Goal: Task Accomplishment & Management: Complete application form

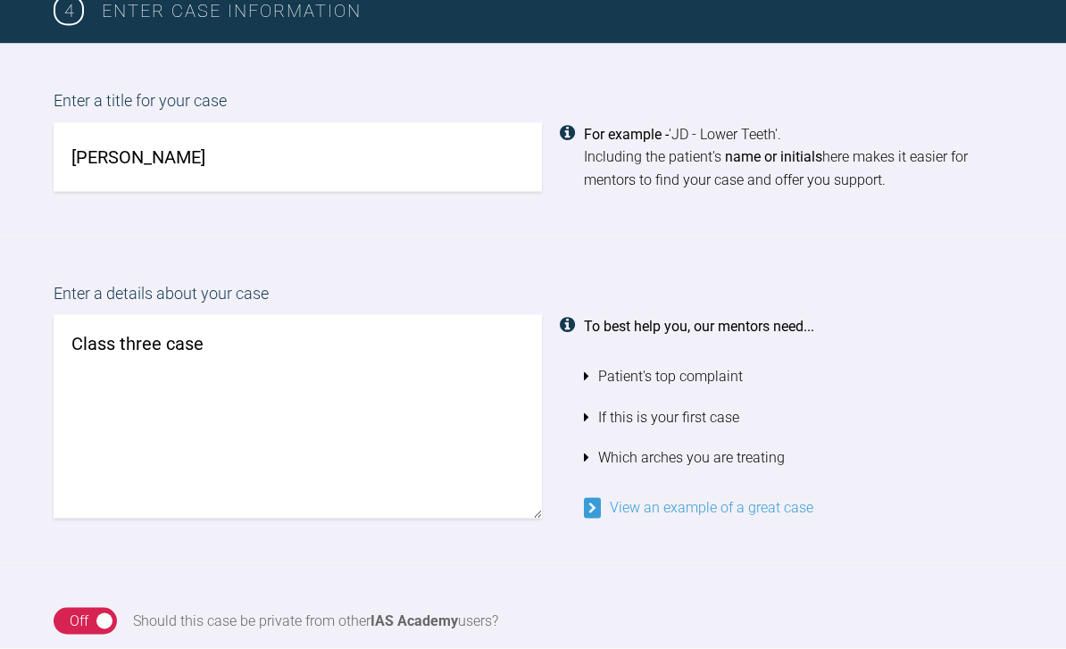
scroll to position [1472, 0]
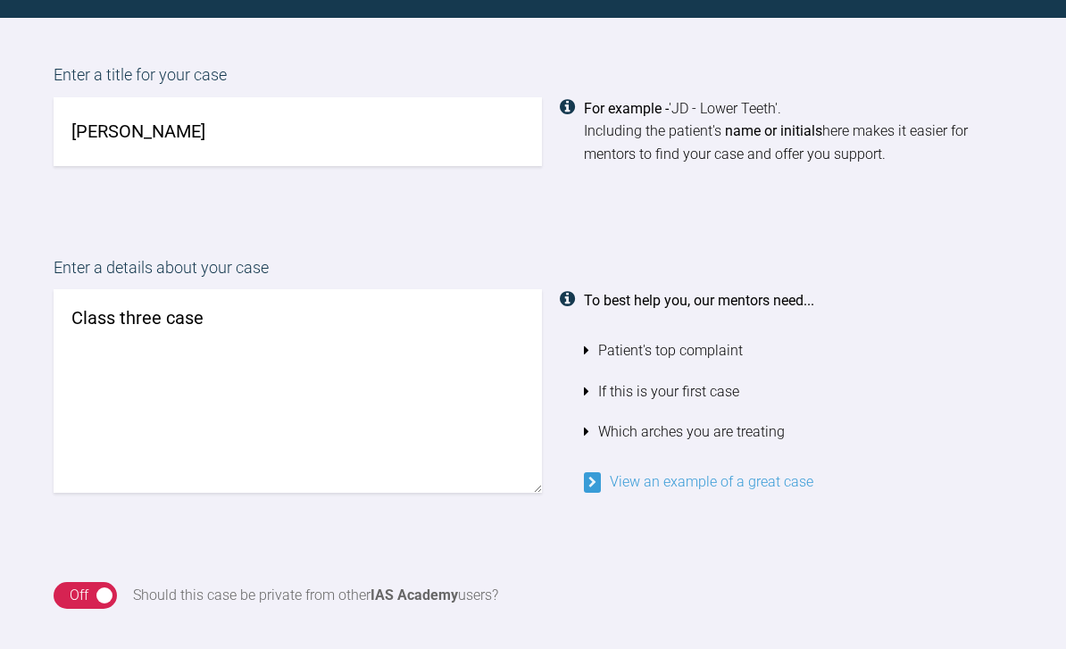
click at [207, 129] on input "[PERSON_NAME]" at bounding box center [298, 131] width 488 height 69
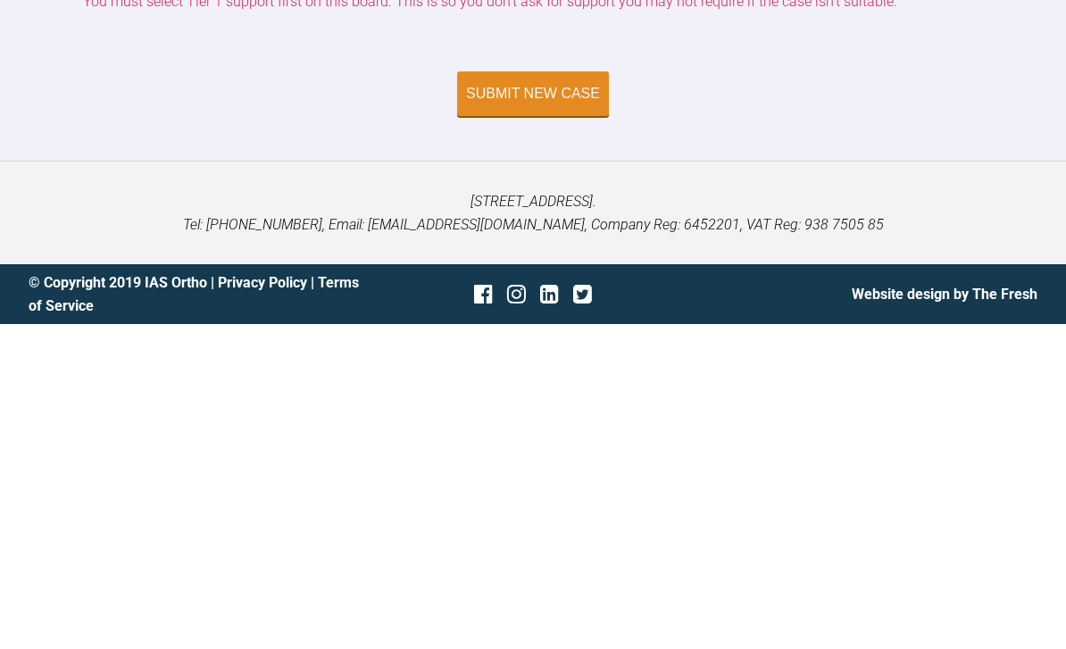
scroll to position [6158, 0]
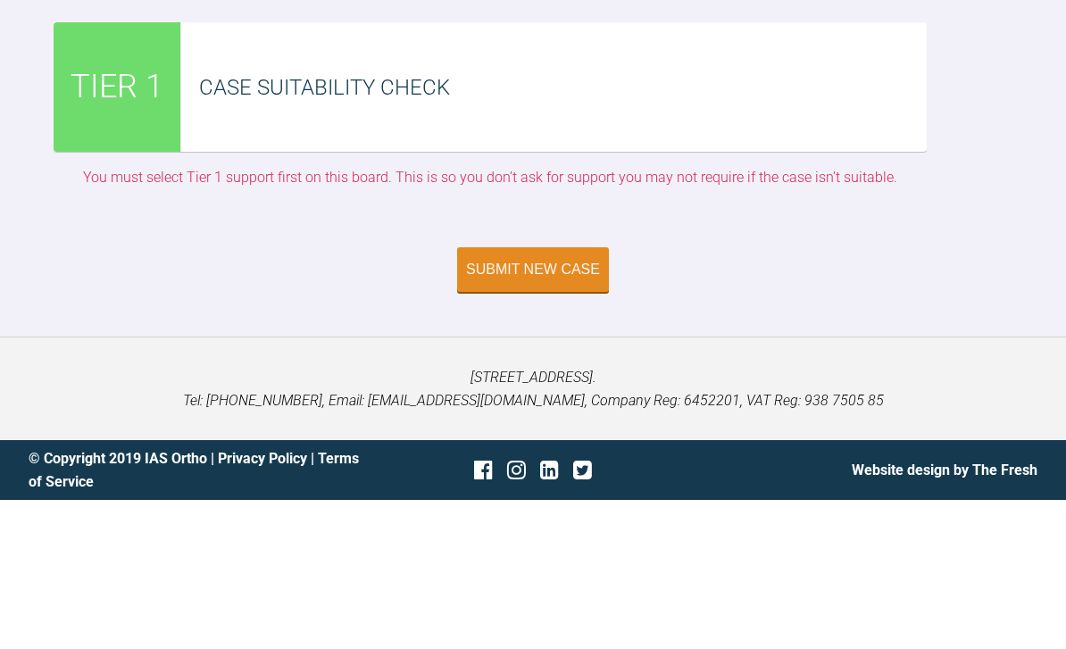
click at [739, 171] on div "Case Suitability Check" at bounding box center [553, 235] width 745 height 129
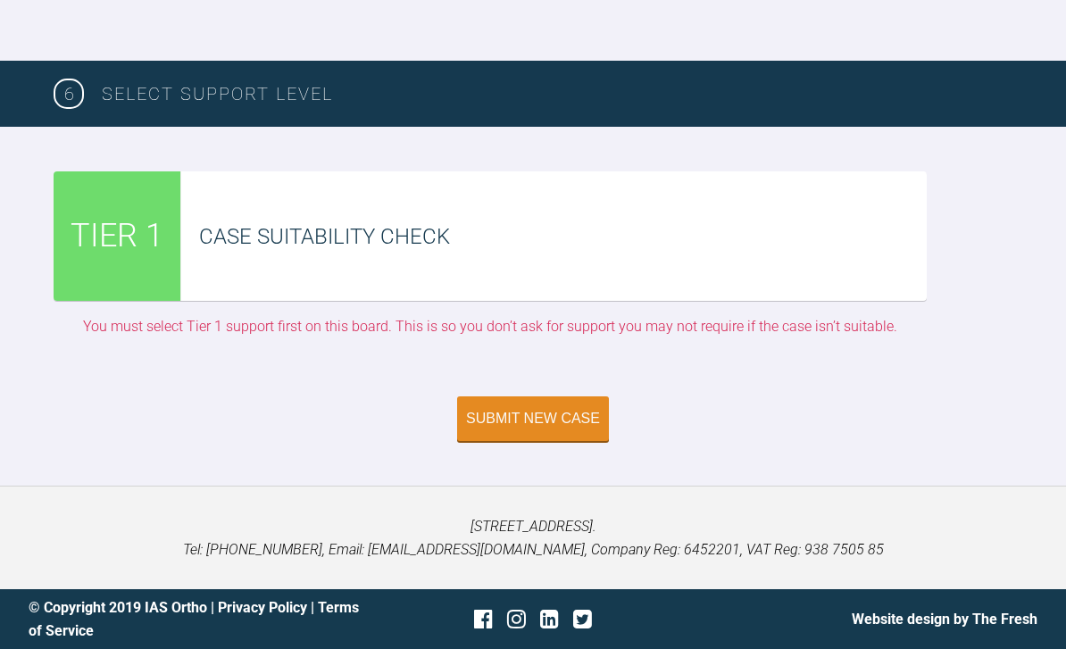
scroll to position [6100, 0]
click at [546, 441] on button "Submit New Case" at bounding box center [533, 418] width 152 height 45
click at [497, 253] on div "Case Suitability Check" at bounding box center [562, 237] width 727 height 34
click at [457, 301] on div "Case Suitability Check" at bounding box center [553, 235] width 745 height 129
click at [183, 301] on div "Case Suitability Check" at bounding box center [553, 235] width 745 height 129
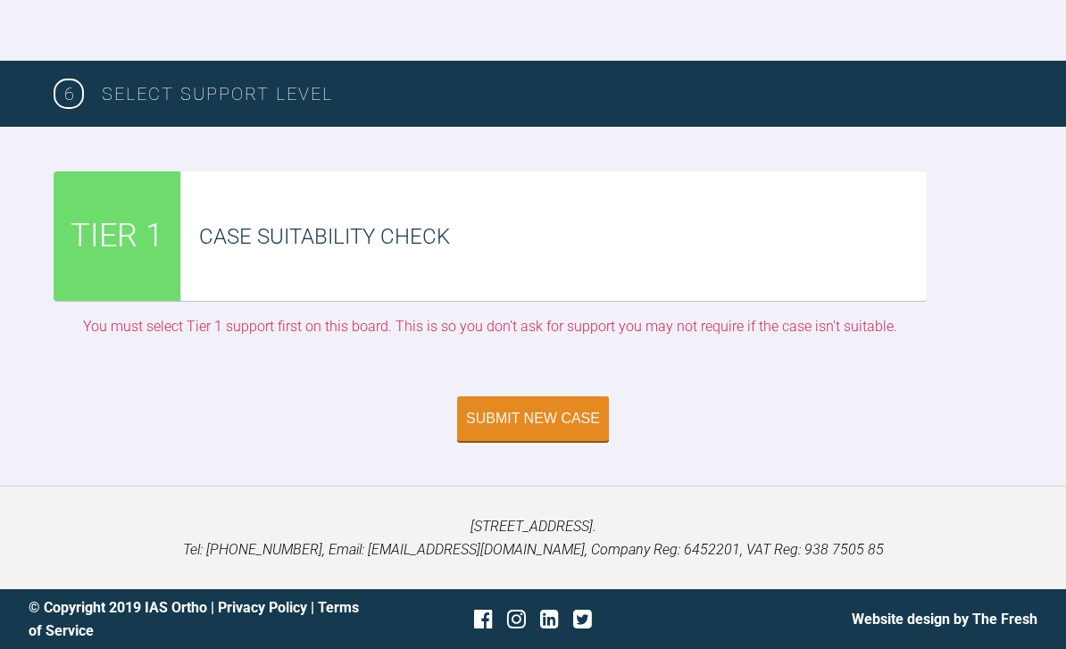
click at [117, 301] on div "TIER 1" at bounding box center [118, 235] width 128 height 129
click at [586, 485] on div "Submit New Case" at bounding box center [533, 440] width 1066 height 89
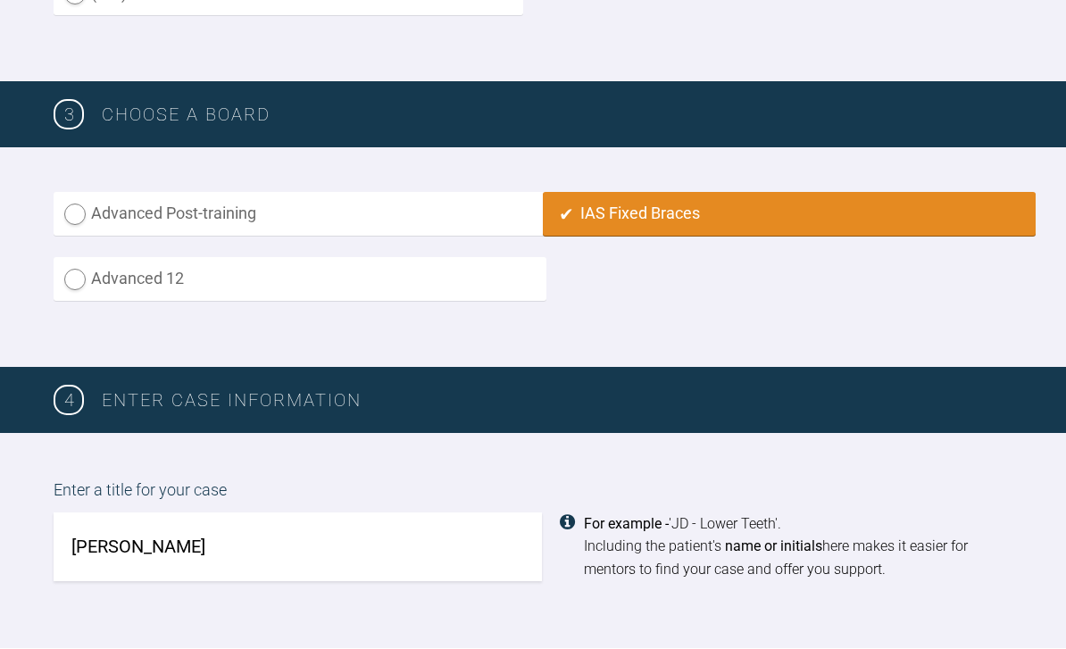
click at [646, 543] on div "For example - 'JD - Lower Teeth'. Including the patient's name or initials here…" at bounding box center [798, 547] width 428 height 69
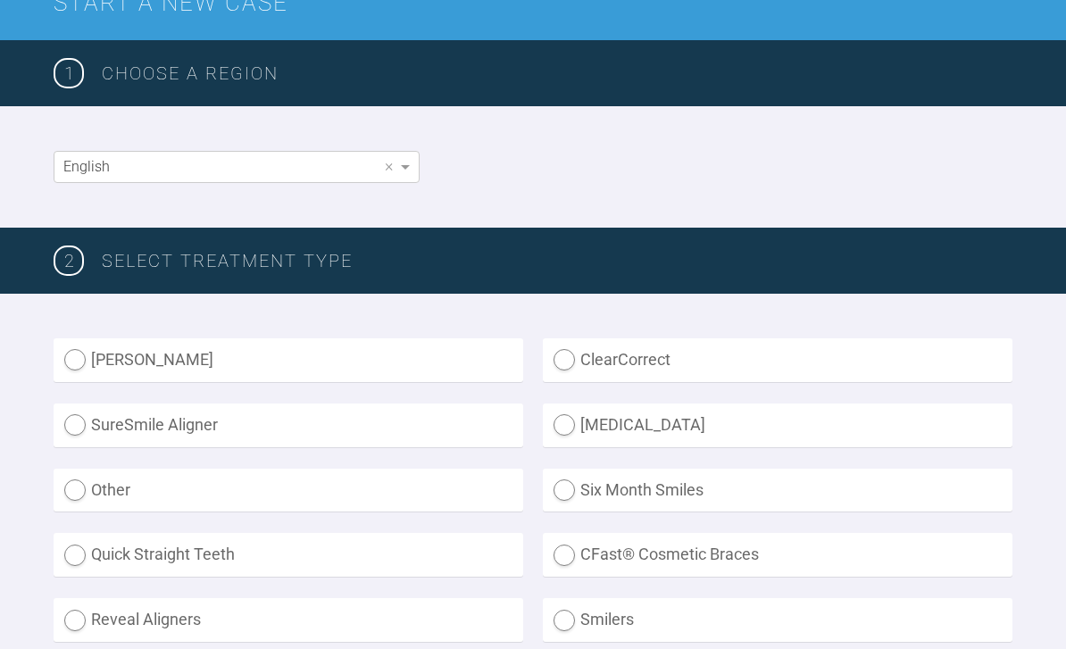
scroll to position [0, 0]
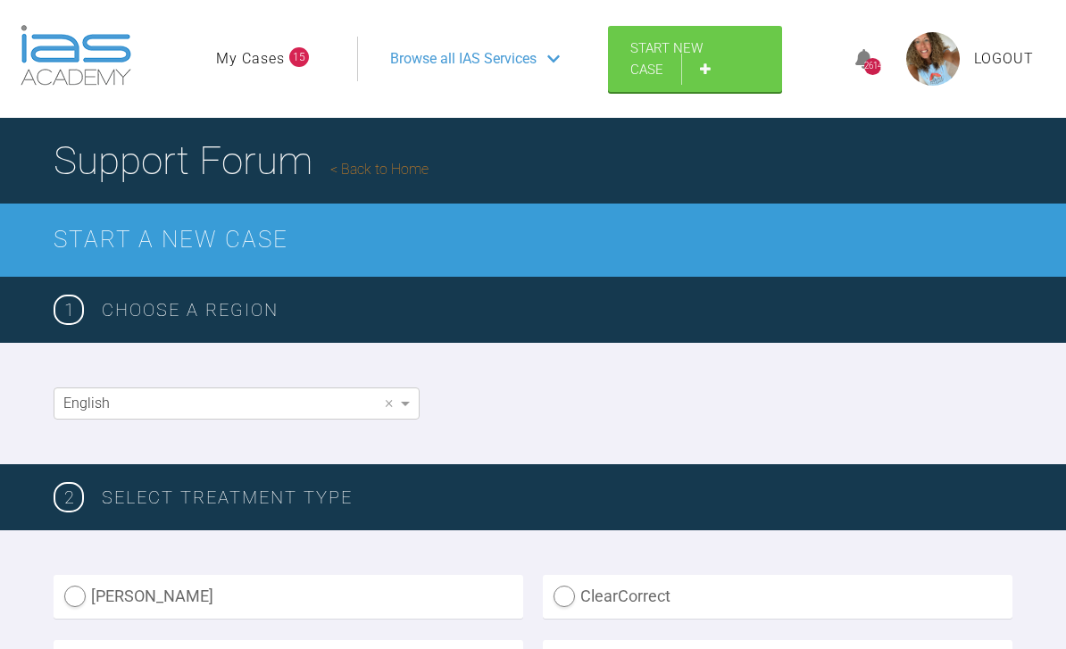
click at [698, 78] on link "Start New Case" at bounding box center [695, 59] width 174 height 66
click at [731, 86] on link "Start New Case" at bounding box center [695, 59] width 174 height 66
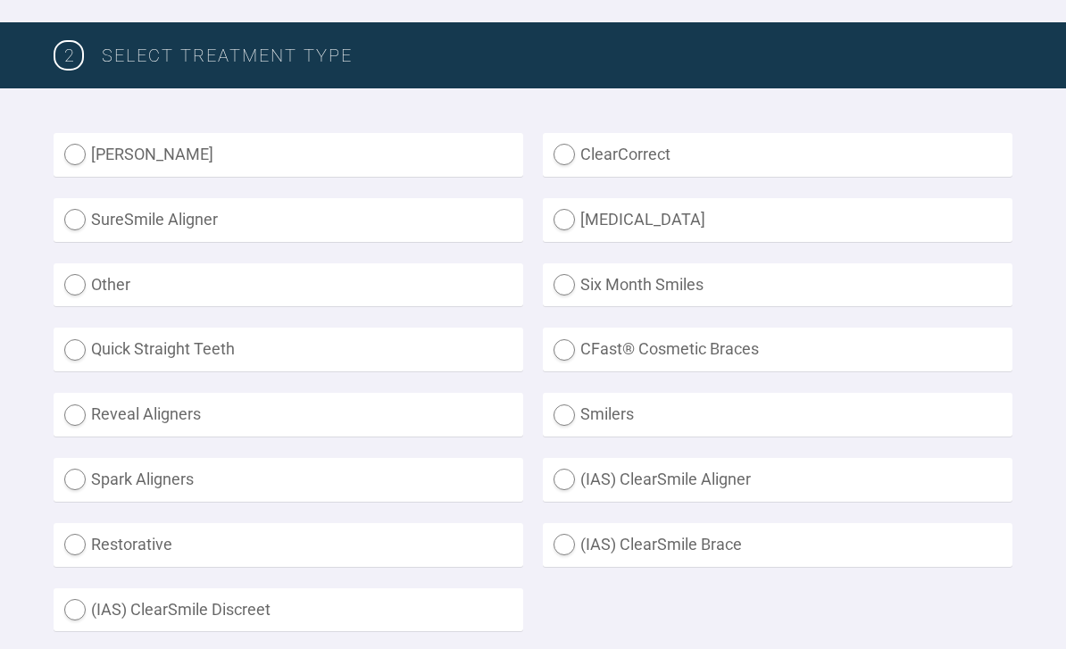
click at [580, 535] on label "(IAS) ClearSmile Brace" at bounding box center [777, 545] width 469 height 44
radio Brace "true"
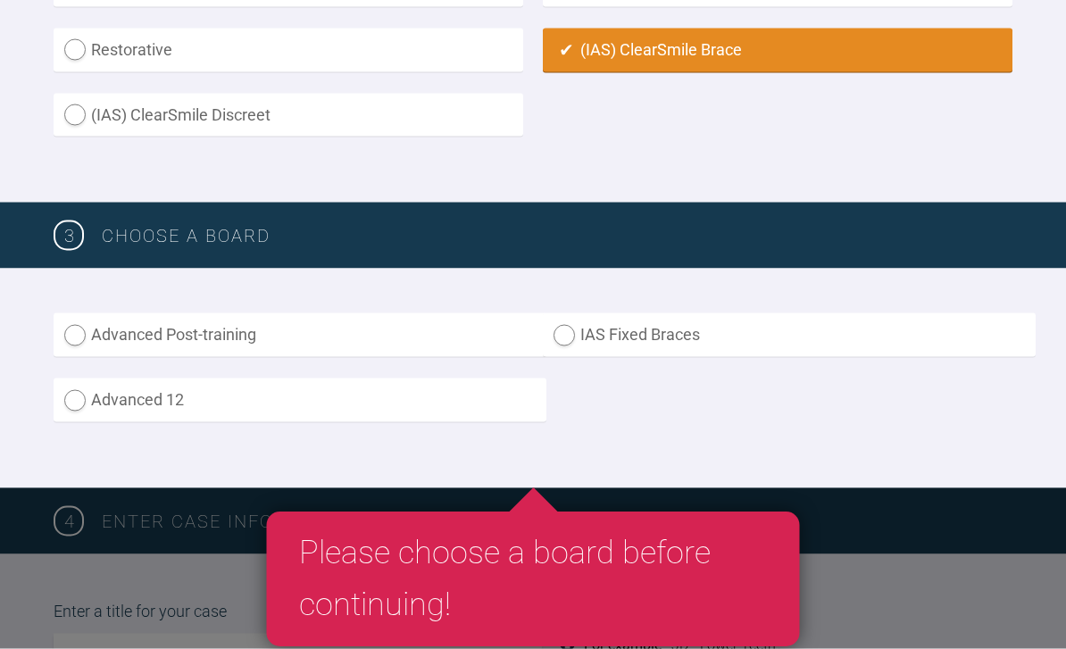
scroll to position [937, 0]
click at [300, 324] on label "Advanced Post-training" at bounding box center [300, 334] width 493 height 44
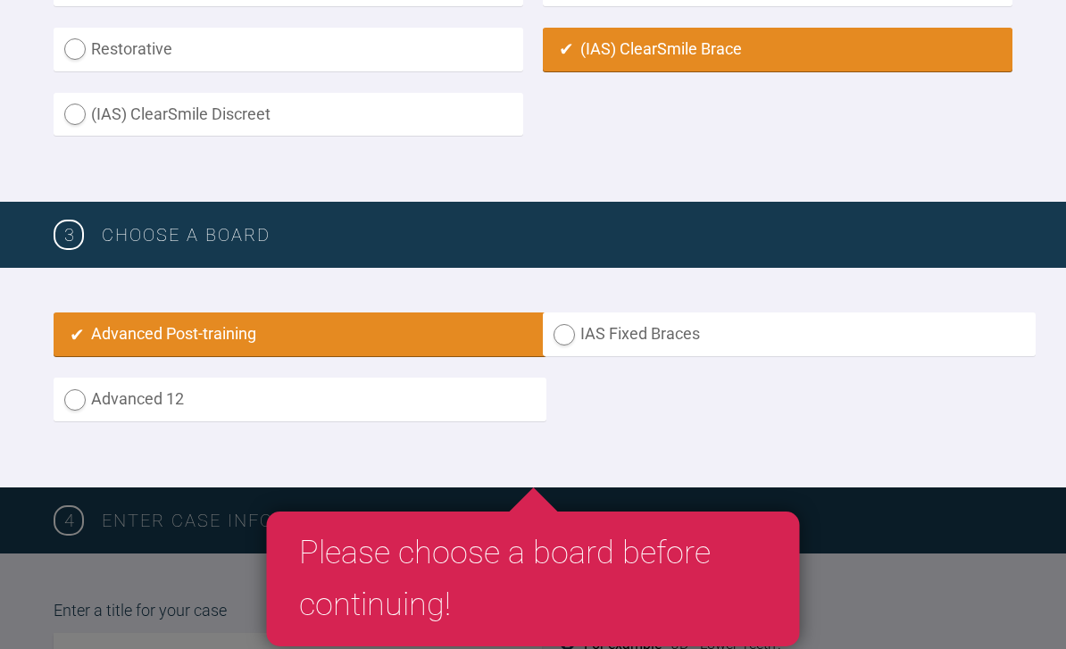
radio input "true"
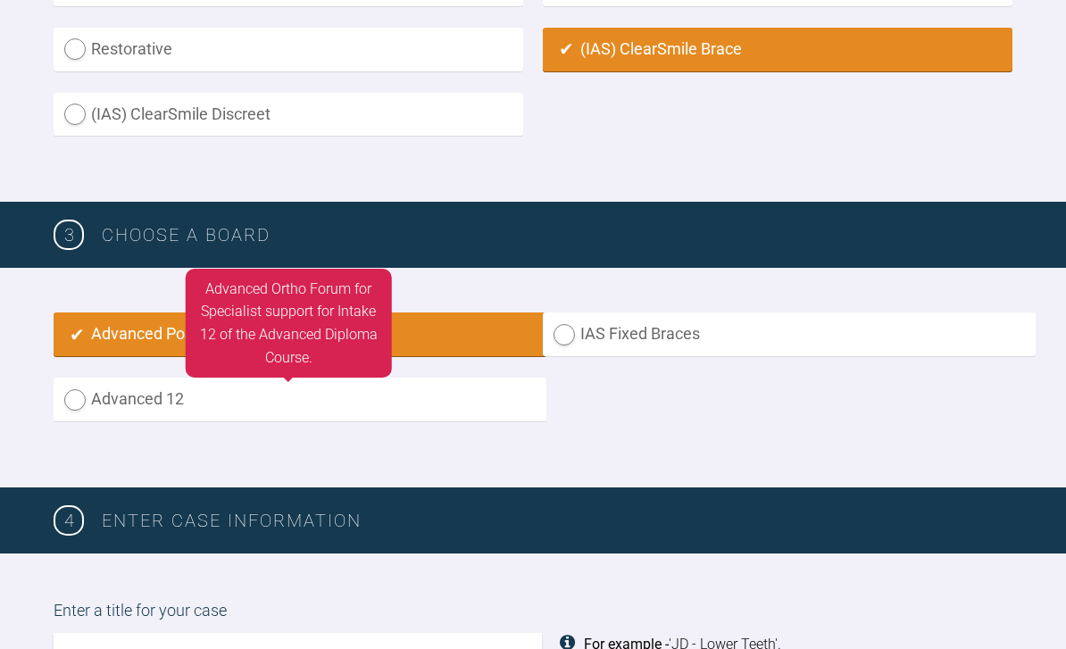
click at [91, 398] on label "Advanced 12" at bounding box center [300, 399] width 493 height 44
radio input "true"
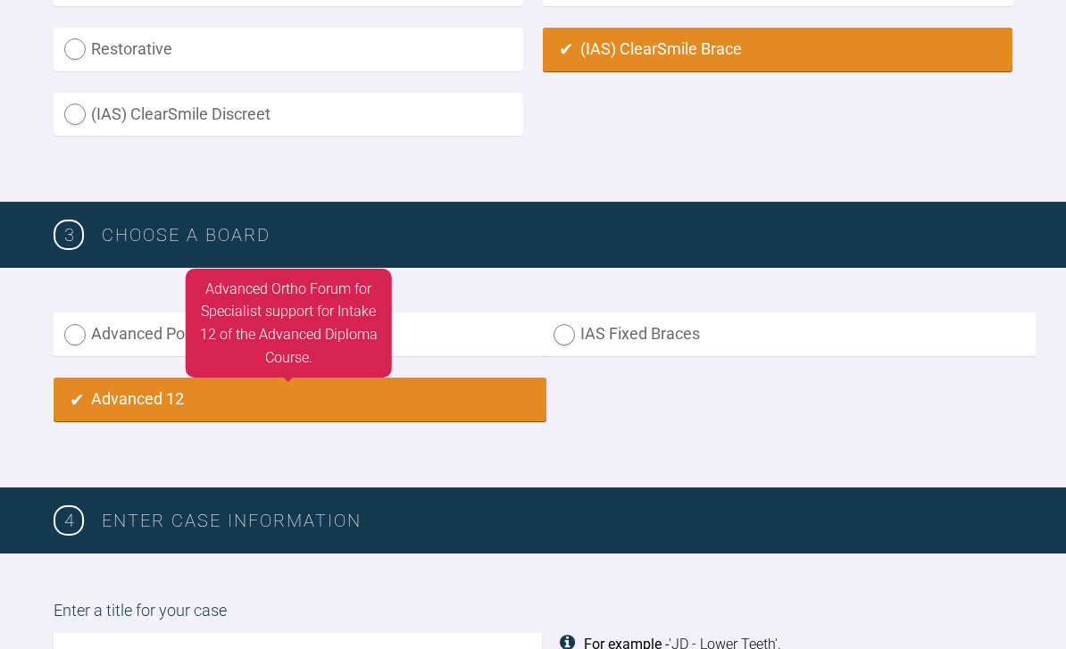
click at [573, 329] on label "IAS Fixed Braces" at bounding box center [789, 334] width 493 height 44
radio input "true"
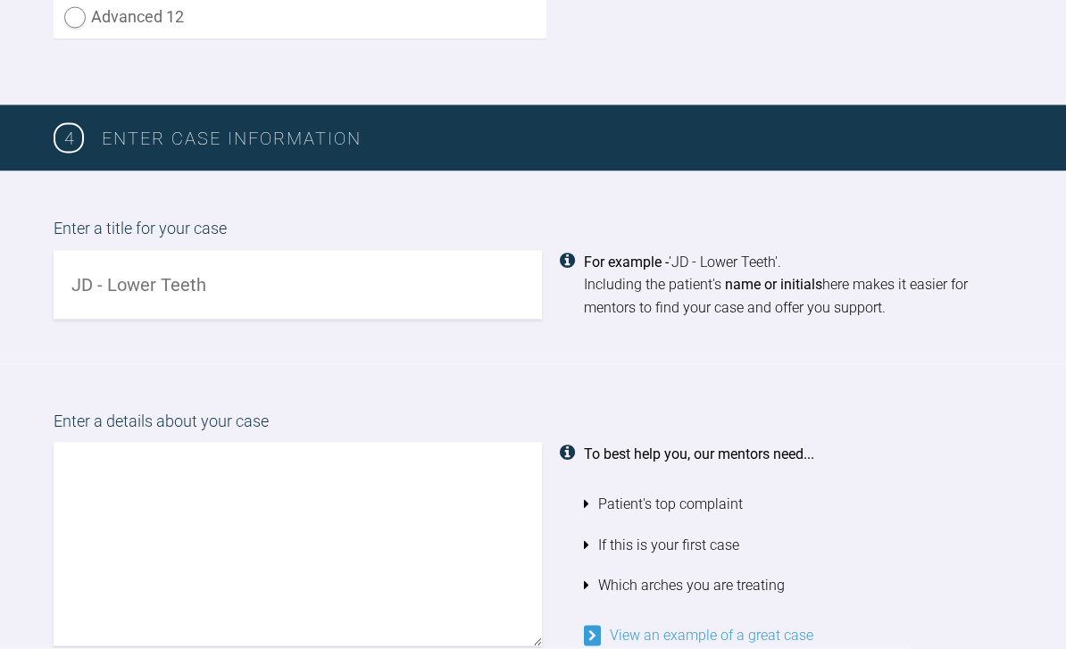
click at [350, 280] on input "text" at bounding box center [298, 285] width 488 height 69
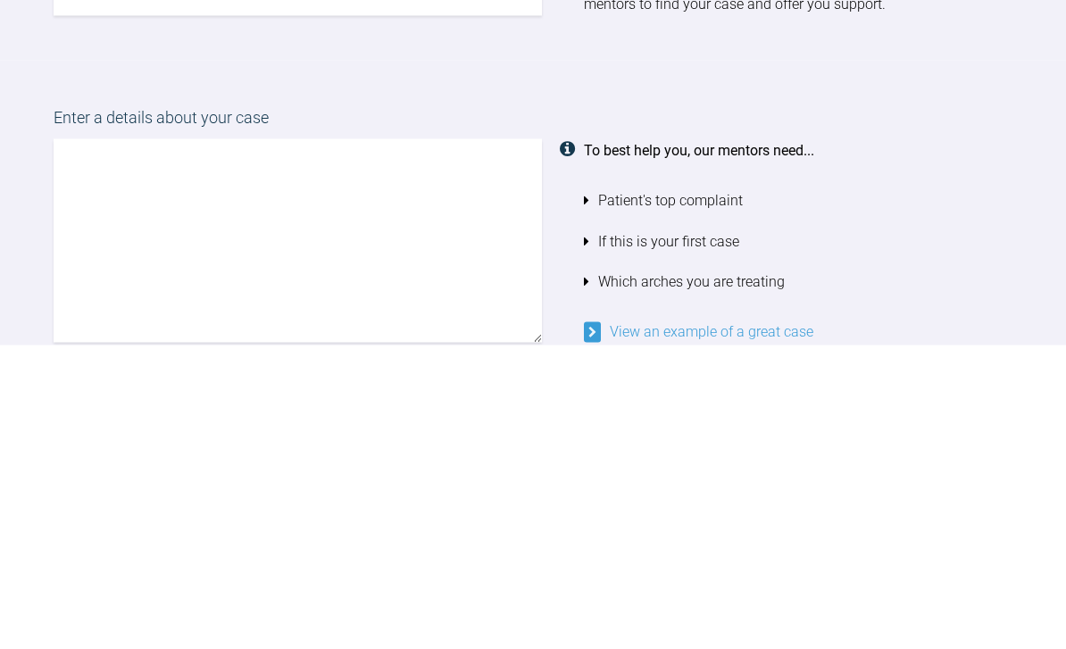
type input "[PERSON_NAME]"
click at [383, 443] on textarea at bounding box center [298, 544] width 488 height 203
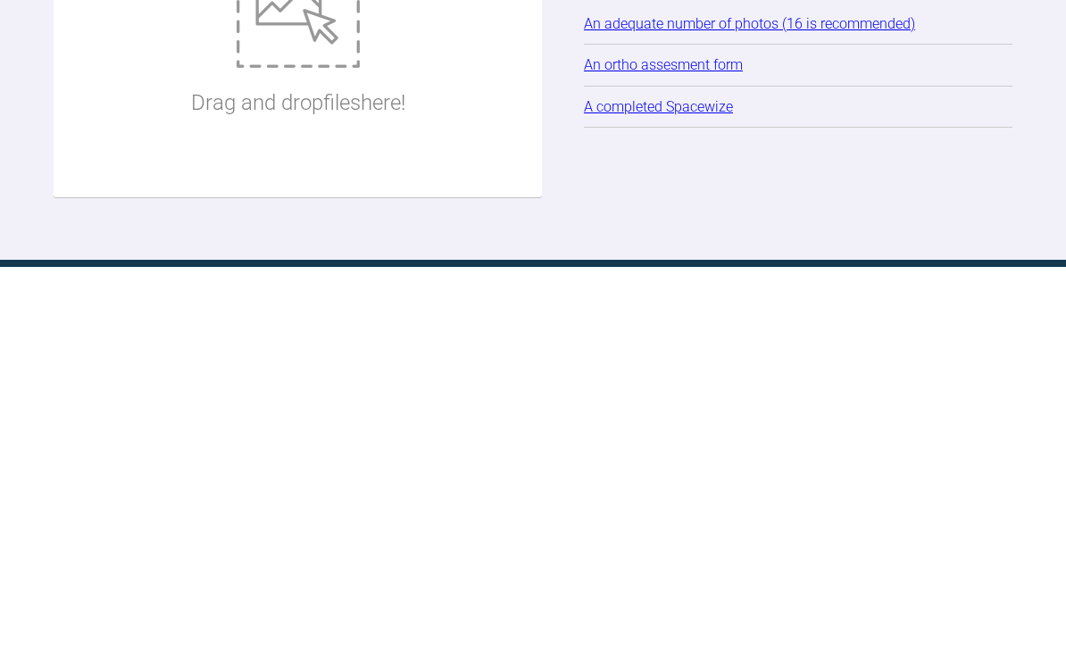
type textarea "Class three case"
click at [300, 352] on img at bounding box center [297, 401] width 123 height 98
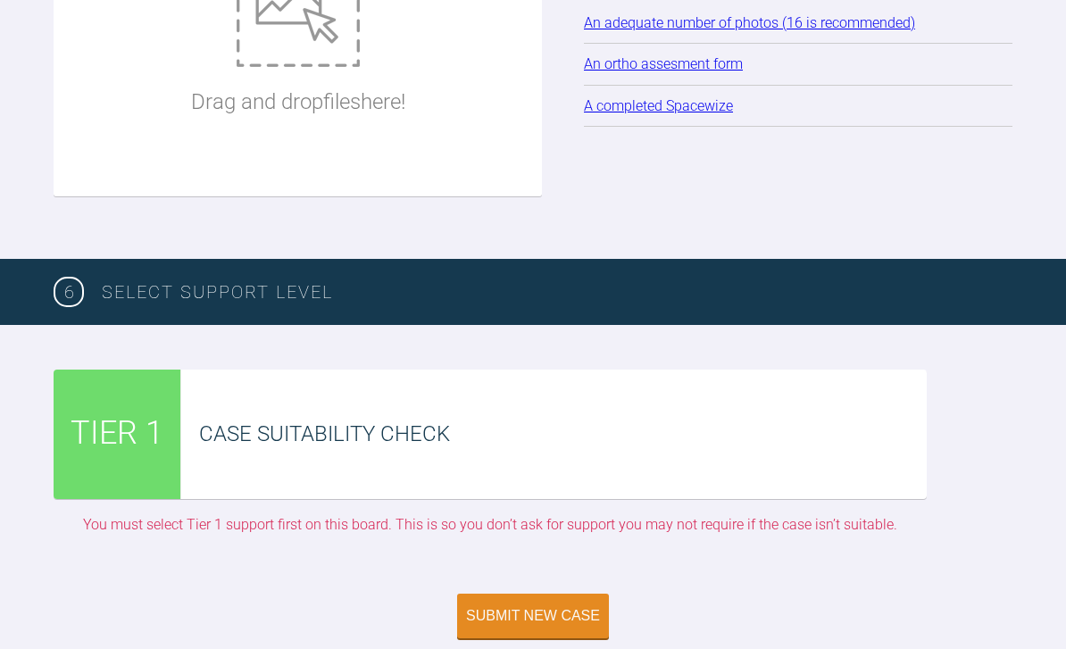
type input "C:\fakepath\DSC_0612.jpeg"
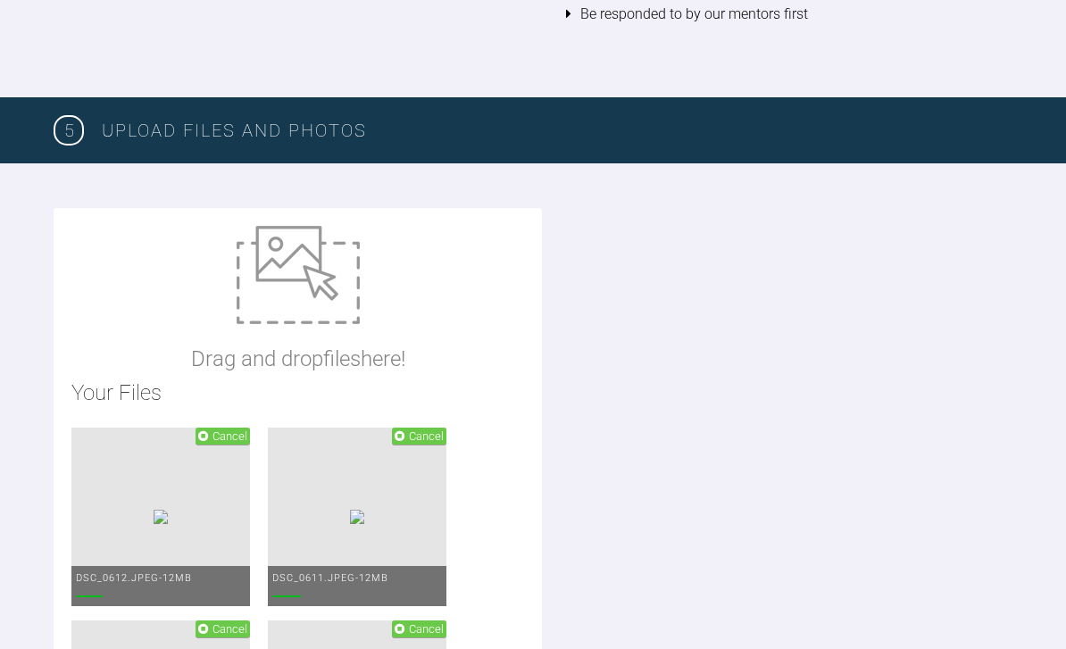
scroll to position [2245, 0]
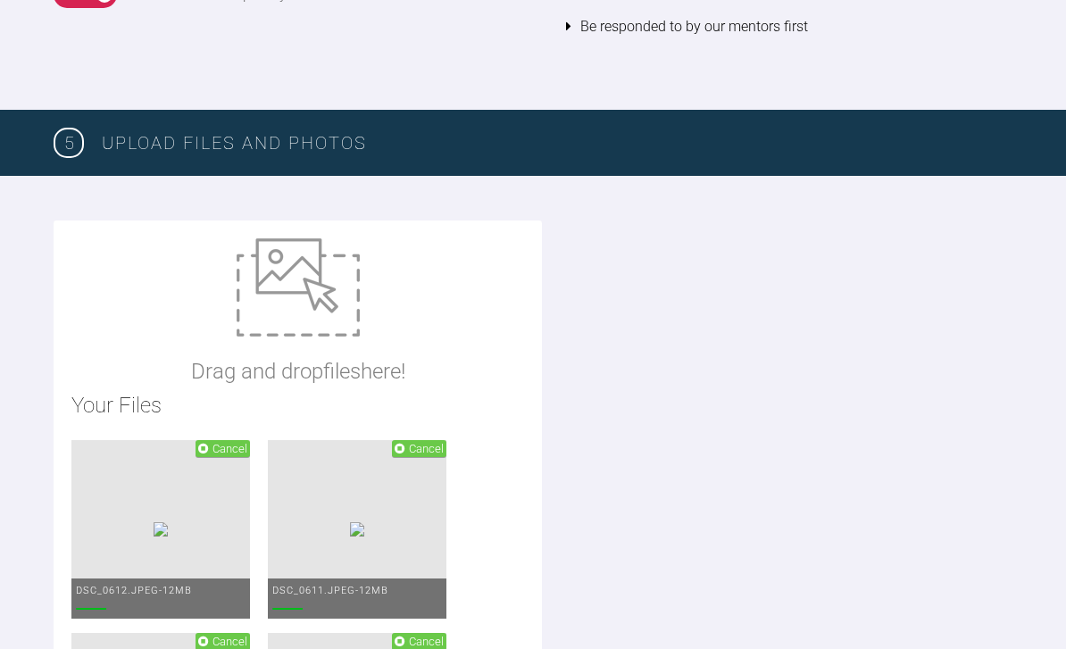
click at [295, 294] on img at bounding box center [297, 287] width 123 height 98
type input "C:\fakepath\[PERSON_NAME].docx"
click at [295, 272] on img at bounding box center [297, 287] width 123 height 98
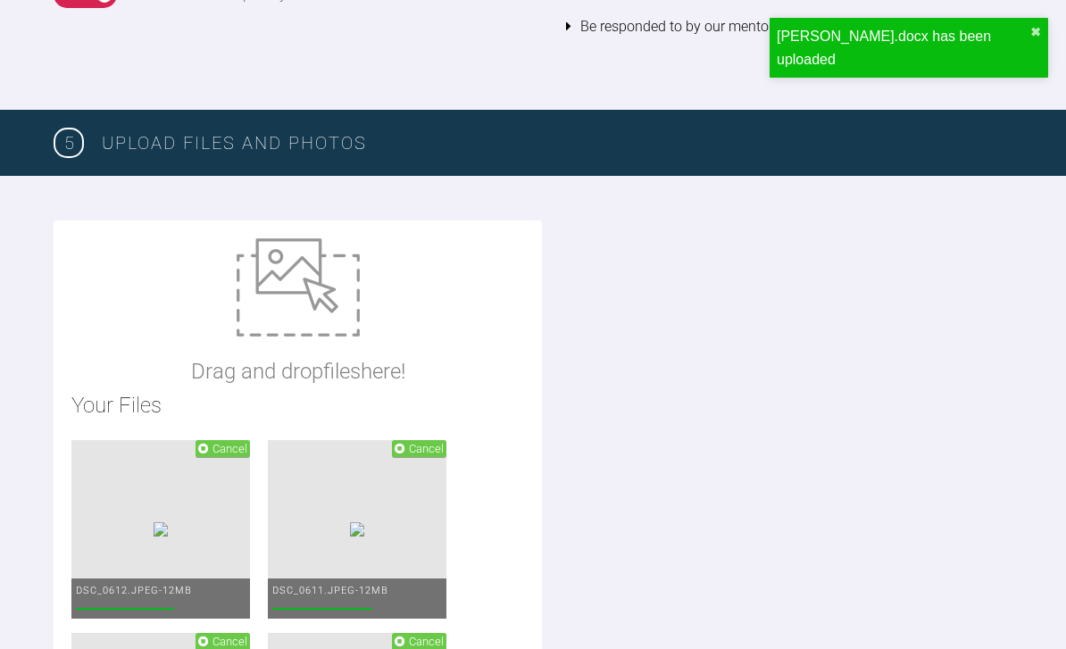
type input "C:\fakepath\IMG_3970.jpeg"
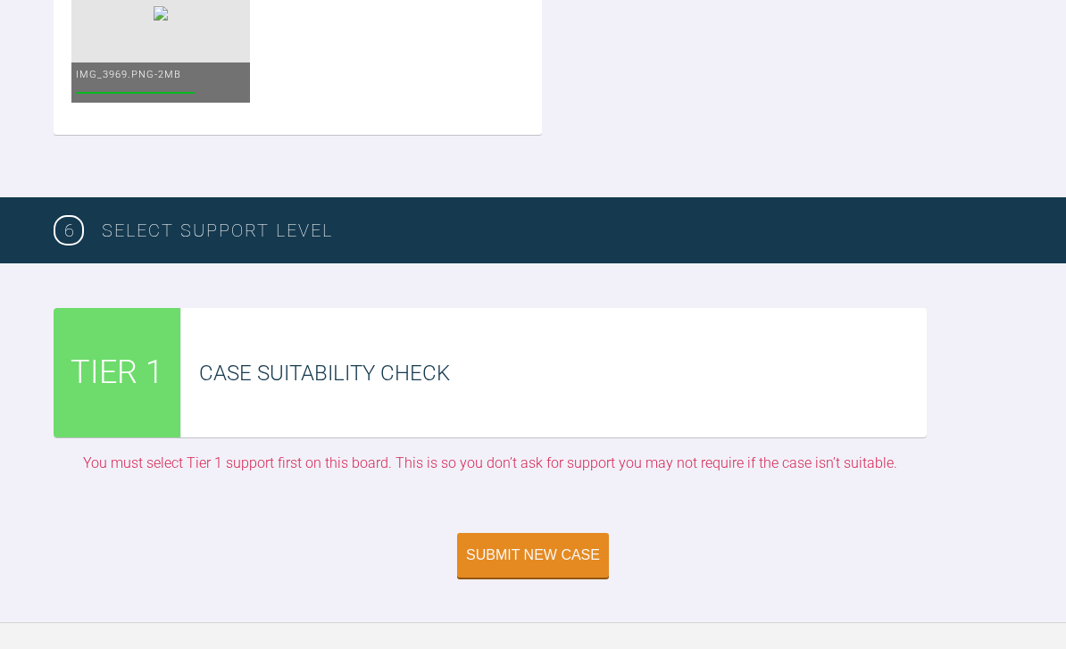
scroll to position [4530, 0]
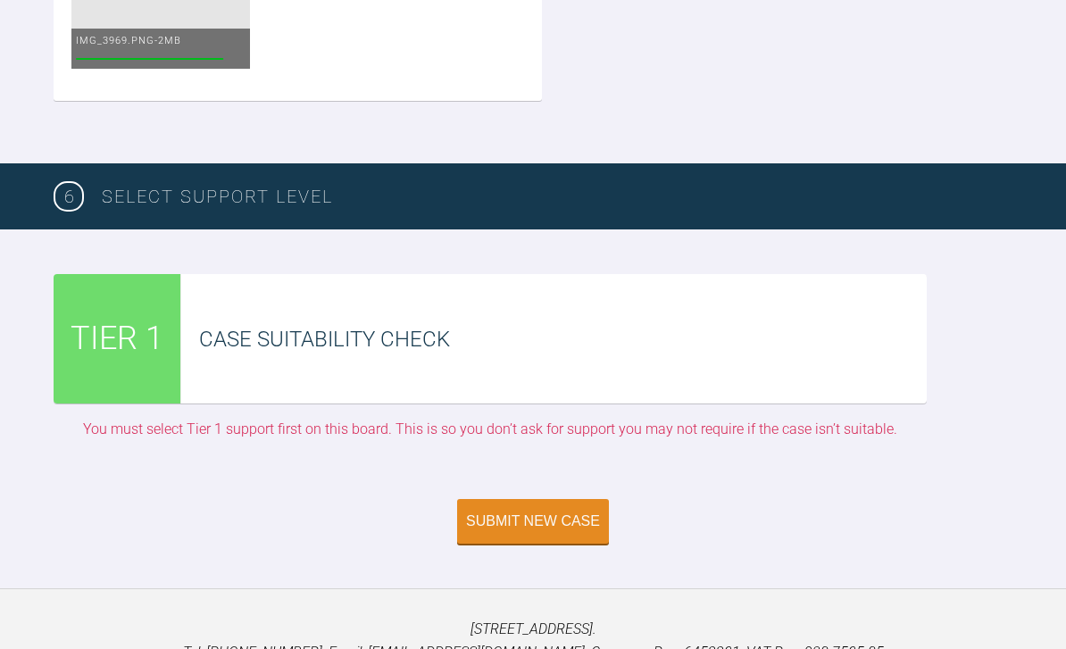
click at [634, 322] on div "Case Suitability Check" at bounding box center [562, 339] width 727 height 34
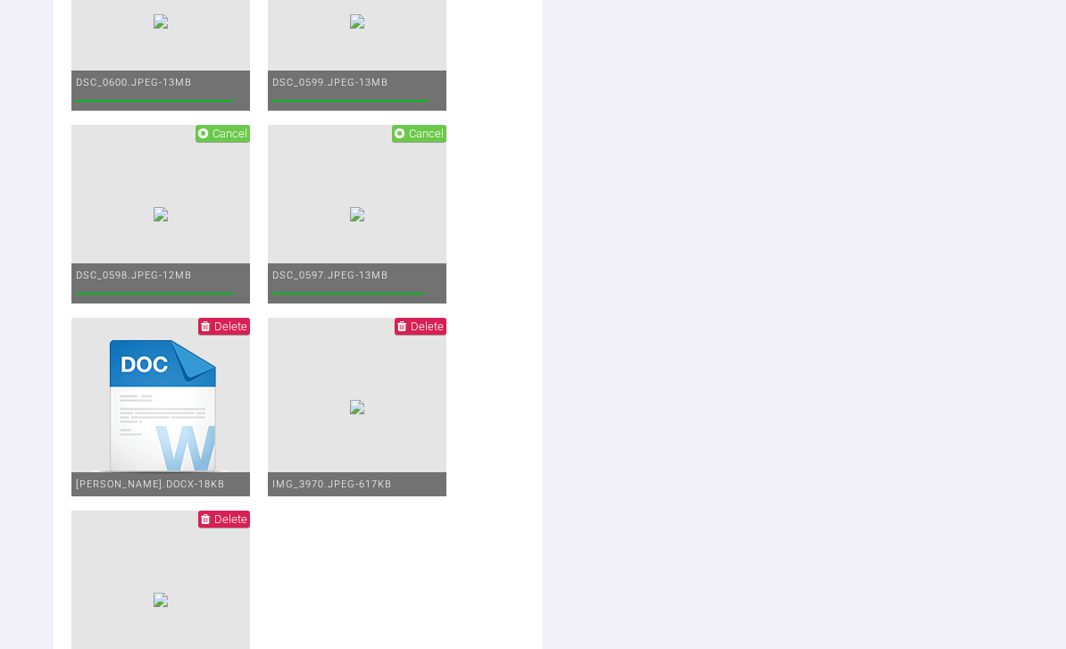
scroll to position [3900, 0]
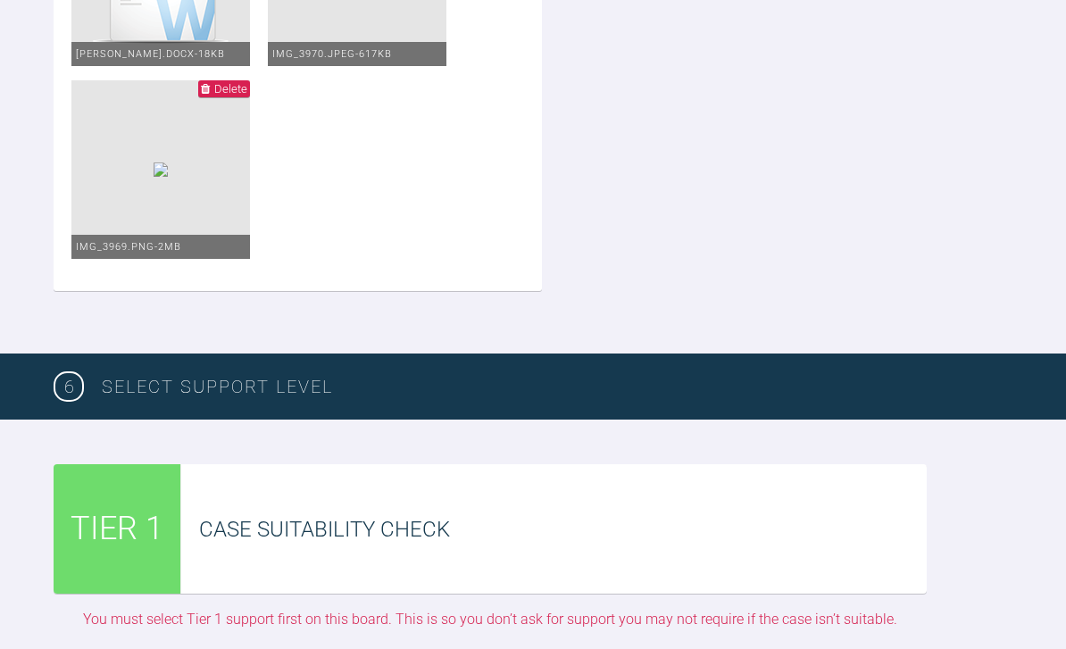
scroll to position [4558, 0]
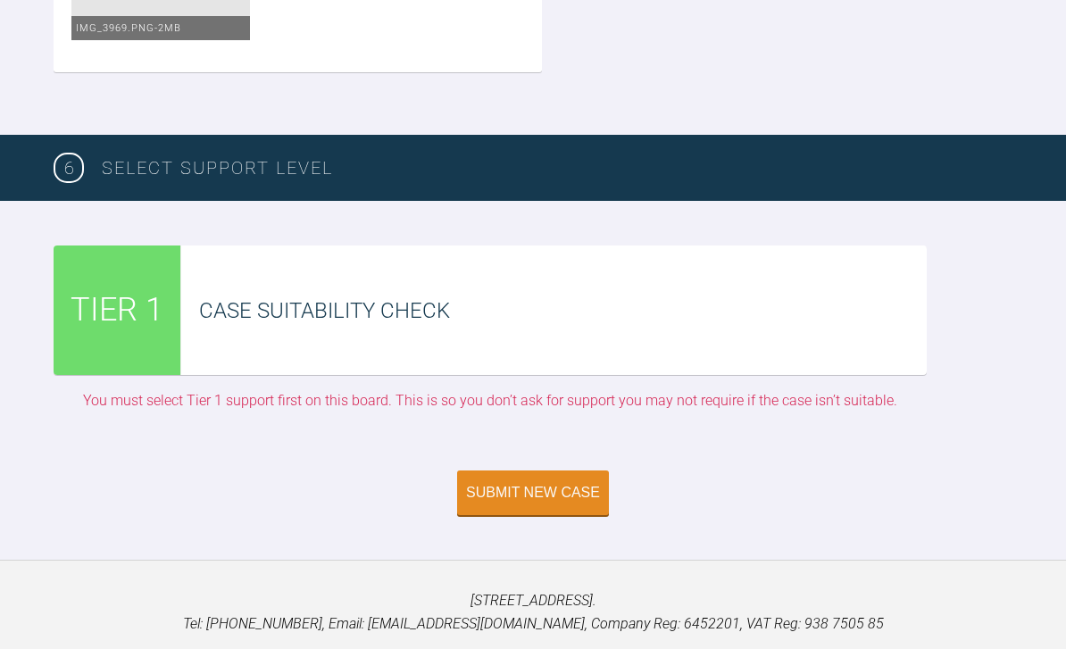
click at [552, 485] on div "Submit New Case" at bounding box center [533, 493] width 134 height 16
